Goal: Task Accomplishment & Management: Manage account settings

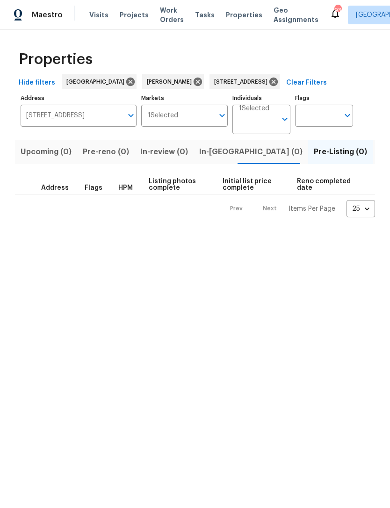
click at [79, 127] on input "68 Vale Pt Newnan GA 30265" at bounding box center [72, 116] width 102 height 22
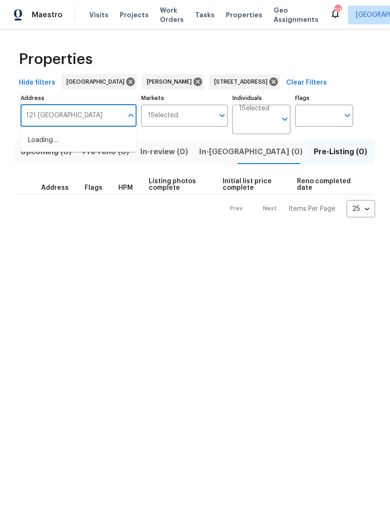
type input "121 northwoods"
click at [107, 144] on li "[STREET_ADDRESS]" at bounding box center [79, 140] width 116 height 15
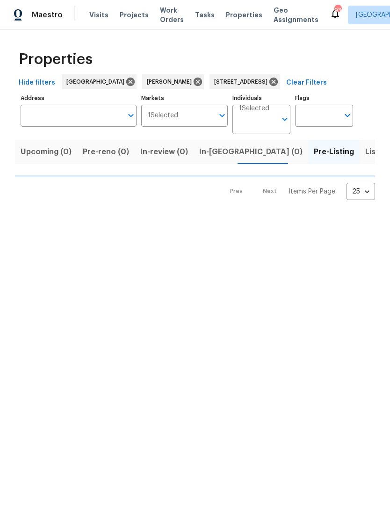
type input "[STREET_ADDRESS]"
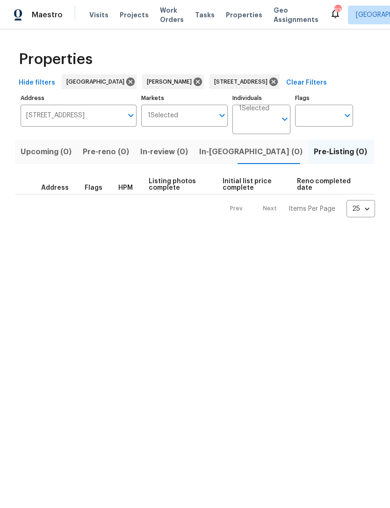
click at [378, 157] on span "Listed (1)" at bounding box center [395, 151] width 34 height 13
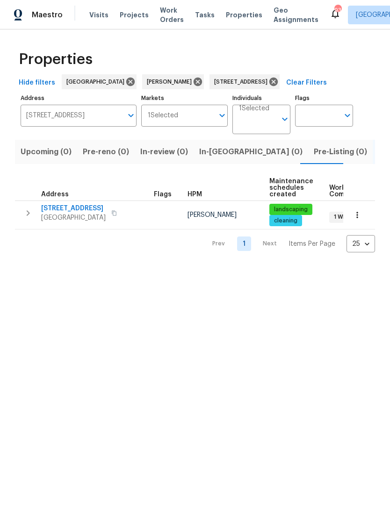
click at [29, 220] on button "button" at bounding box center [28, 213] width 19 height 19
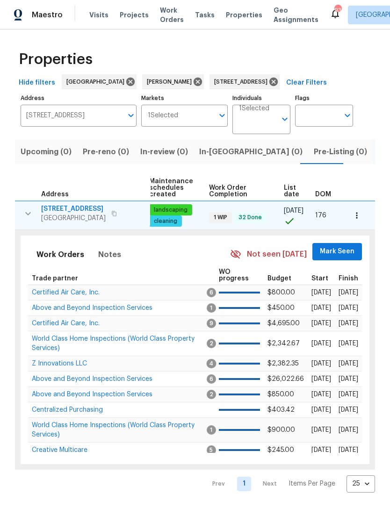
scroll to position [0, 120]
click at [340, 251] on span "Mark Seen" at bounding box center [338, 252] width 35 height 12
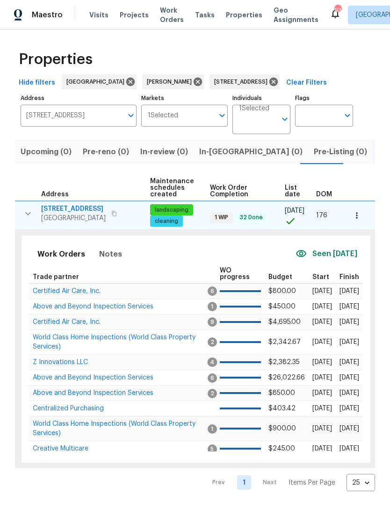
click at [100, 309] on span "Above and Beyond Inspection Services" at bounding box center [93, 306] width 121 height 7
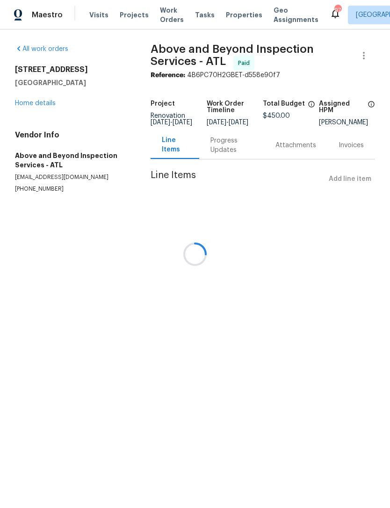
click at [38, 104] on div at bounding box center [195, 254] width 390 height 508
click at [46, 102] on div at bounding box center [195, 254] width 390 height 508
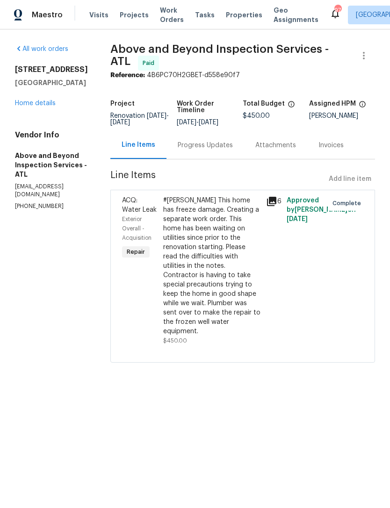
click at [40, 106] on link "Home details" at bounding box center [35, 103] width 41 height 7
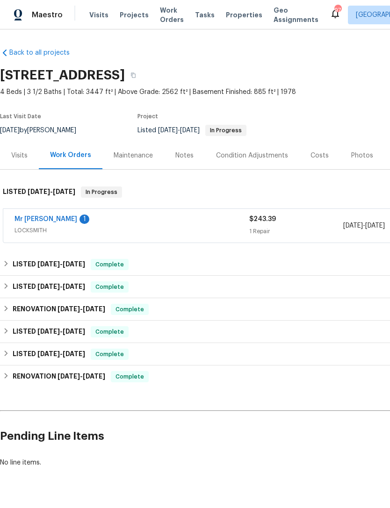
click at [49, 220] on link "Mr Rekey Locksmith" at bounding box center [45, 219] width 63 height 7
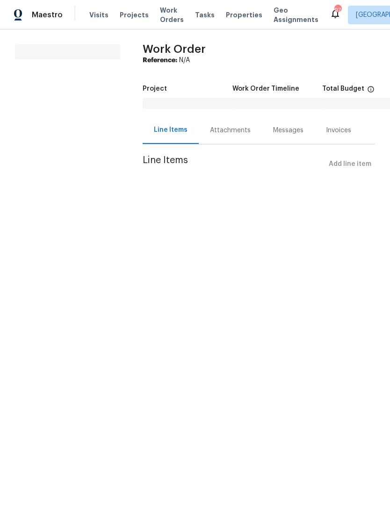
click at [226, 130] on div "Attachments" at bounding box center [230, 130] width 41 height 9
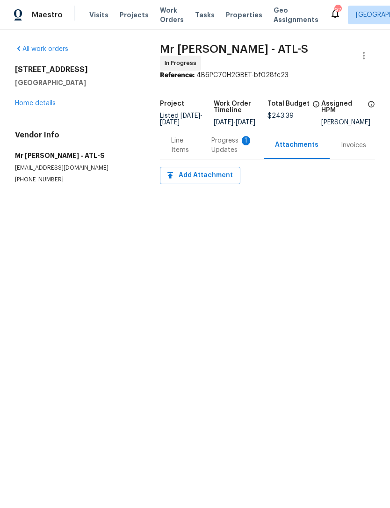
click at [232, 155] on div "Progress Updates 1" at bounding box center [231, 145] width 41 height 19
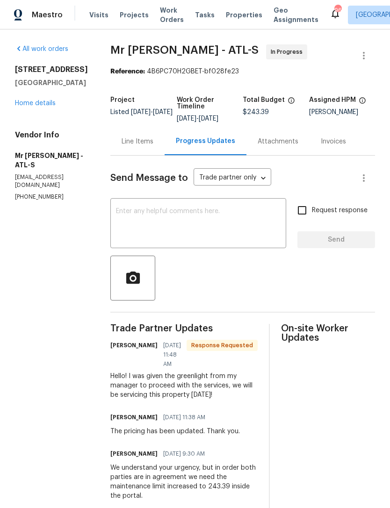
click at [137, 223] on textarea at bounding box center [198, 224] width 165 height 33
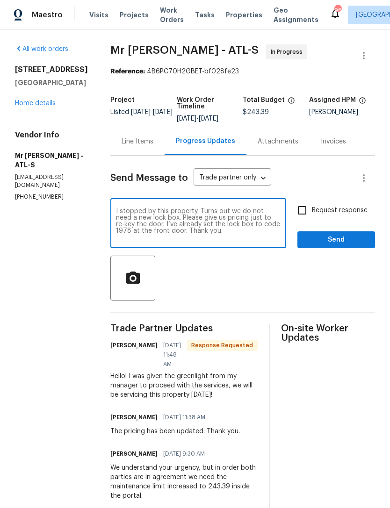
type textarea "I stopped by this property. Turns out we do not need a new lock box. Please giv…"
click at [301, 213] on input "Request response" at bounding box center [302, 211] width 20 height 20
checkbox input "true"
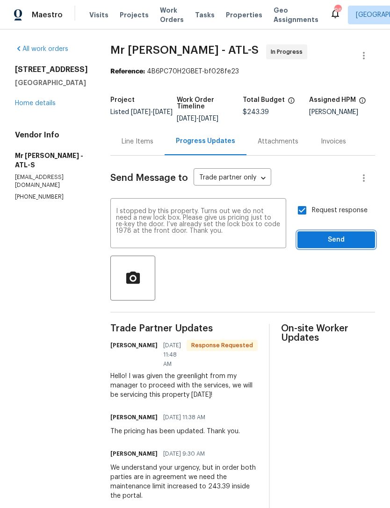
click at [338, 237] on span "Send" at bounding box center [336, 240] width 63 height 12
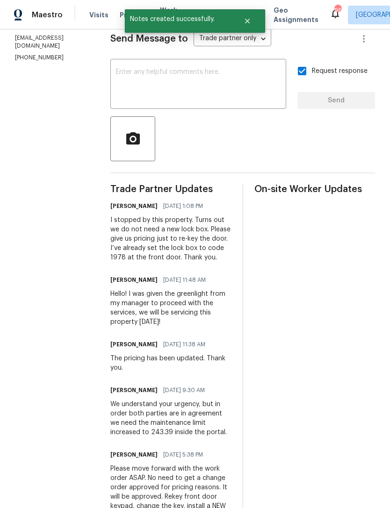
scroll to position [139, 0]
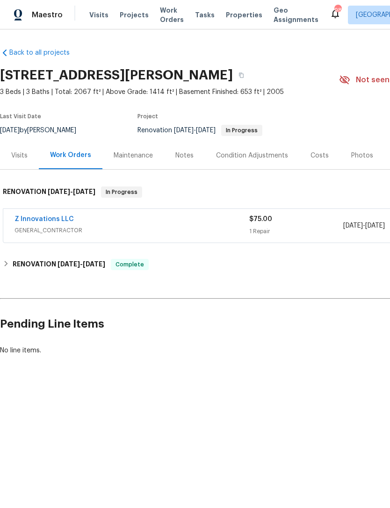
click at [63, 222] on link "Z Innovations LLC" at bounding box center [43, 219] width 59 height 7
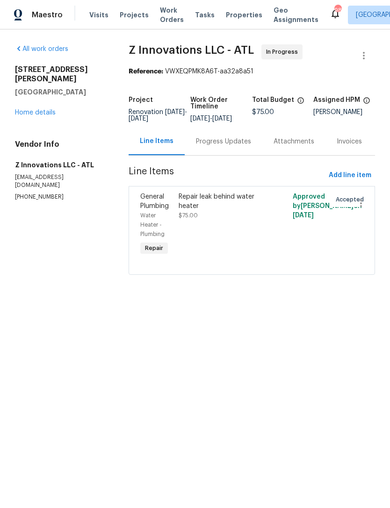
click at [228, 144] on div "Progress Updates" at bounding box center [223, 141] width 55 height 9
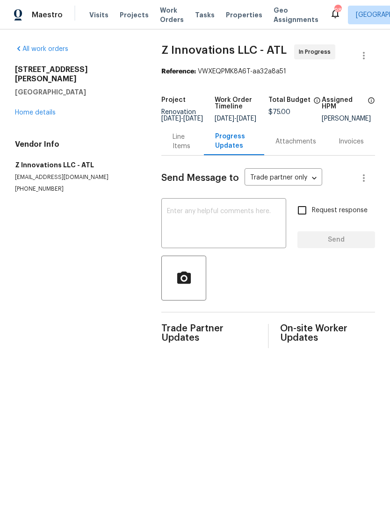
click at [251, 229] on textarea at bounding box center [224, 224] width 114 height 33
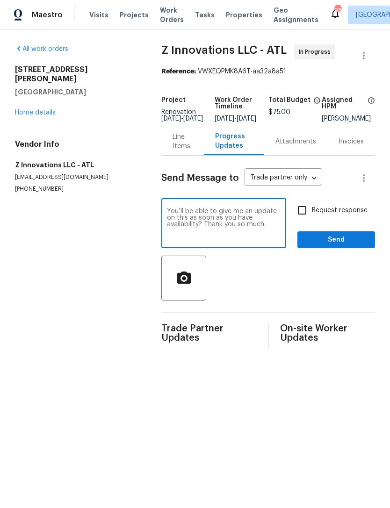
click at [175, 237] on textarea "You’ll be able to give me an update on this as soon as you have availability? T…" at bounding box center [224, 224] width 114 height 33
click at [181, 215] on textarea "You’ll be able to give me an update on this as soon as you have availability? T…" at bounding box center [224, 224] width 114 height 33
click at [201, 248] on div "You’ll be able to give me an update on this as soon as you have availability? T…" at bounding box center [223, 225] width 125 height 48
click at [254, 241] on textarea "You’ll be able to give me an update on this as soon as you have availability? T…" at bounding box center [224, 224] width 114 height 33
click at [179, 213] on div "You’ll be able to give me an update on this as soon as you have availability? T…" at bounding box center [223, 225] width 125 height 48
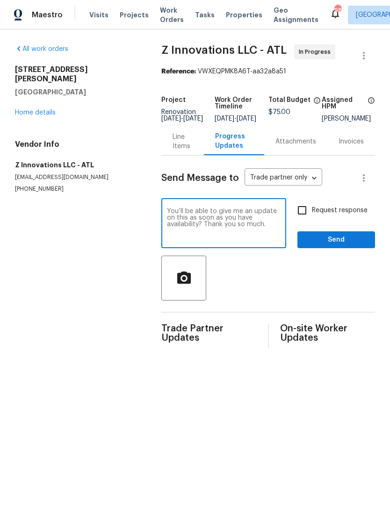
click at [181, 213] on div "You’ll be able to give me an update on this as soon as you have availability? T…" at bounding box center [223, 225] width 125 height 48
click at [176, 216] on textarea "You’ll be able to give me an update on this as soon as you have availability? T…" at bounding box center [224, 224] width 114 height 33
type textarea "Would you be able to give me an update on this as soon as you have availability…"
click at [303, 217] on input "Request response" at bounding box center [302, 211] width 20 height 20
checkbox input "true"
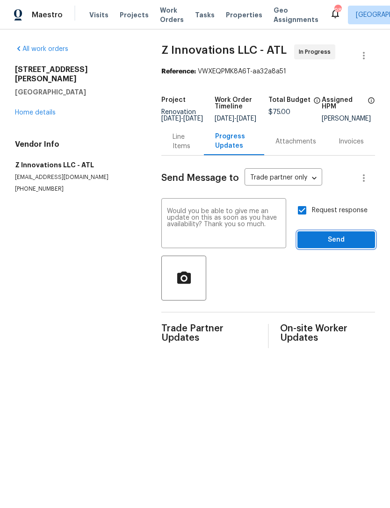
click at [332, 244] on span "Send" at bounding box center [336, 240] width 63 height 12
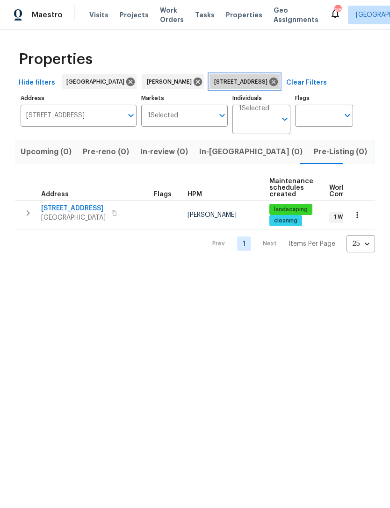
click at [279, 84] on icon at bounding box center [273, 82] width 10 height 10
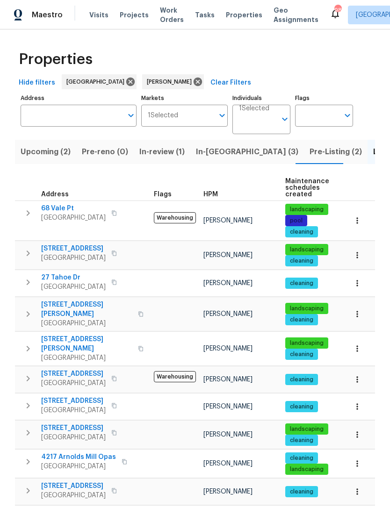
click at [309, 156] on span "Pre-Listing (2)" at bounding box center [335, 151] width 52 height 13
